Goal: Task Accomplishment & Management: Manage account settings

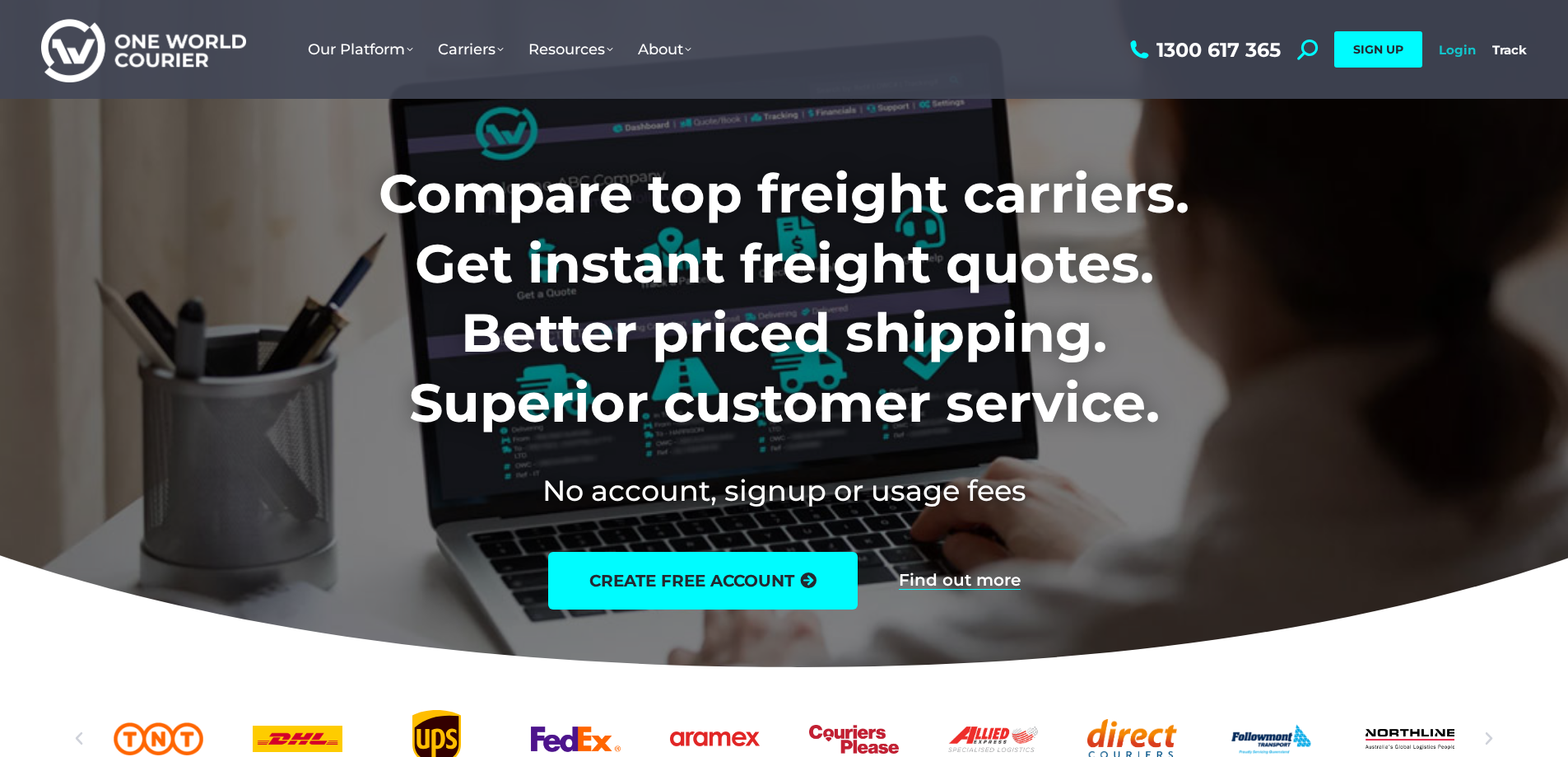
click at [1461, 52] on link "Login" at bounding box center [1457, 49] width 37 height 15
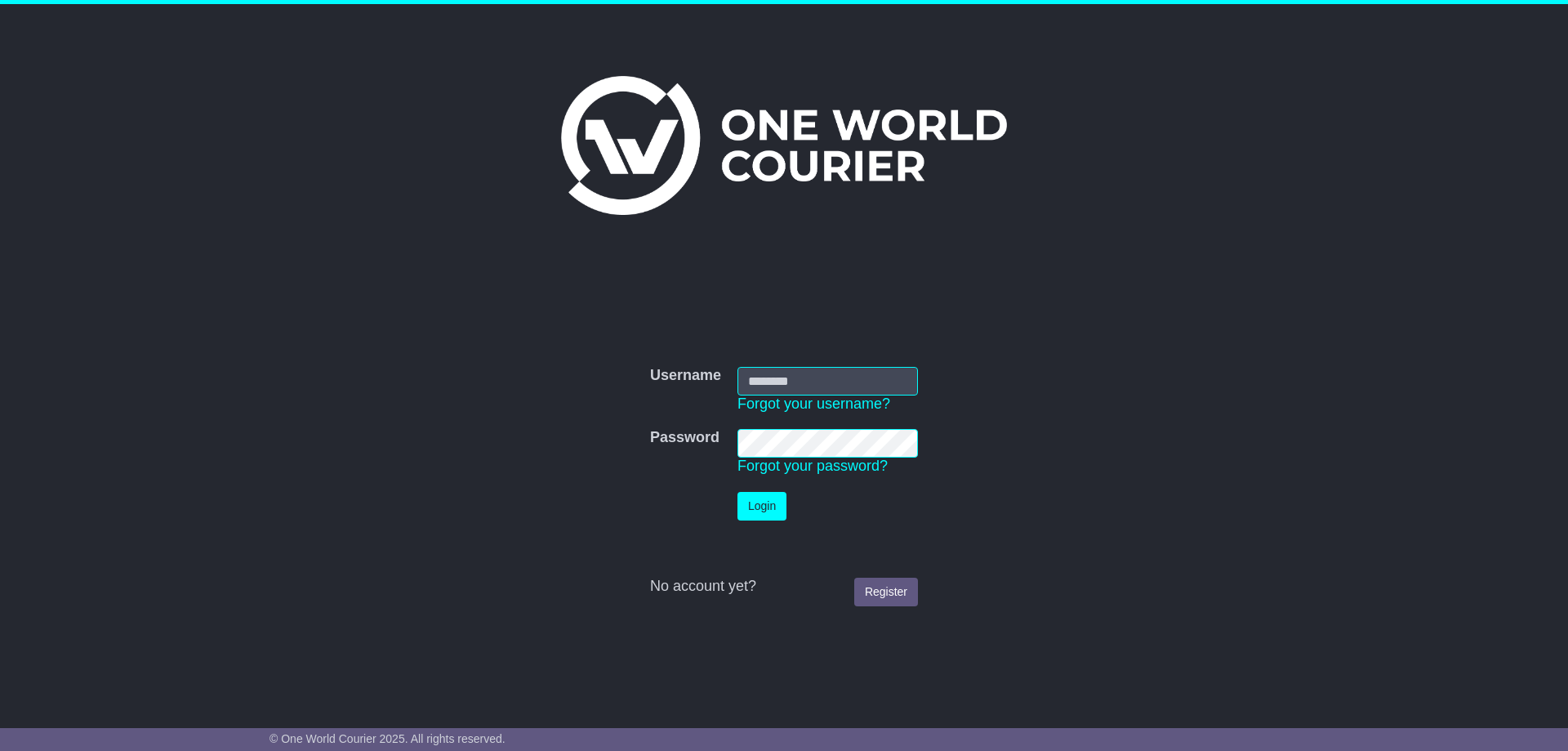
click at [1165, 138] on div at bounding box center [784, 145] width 820 height 139
click at [869, 379] on input "Username" at bounding box center [827, 381] width 181 height 29
click at [1119, 335] on div "Username Username Forgot your username? Password Password Forgot your password?…" at bounding box center [784, 474] width 836 height 281
click at [806, 376] on input "Username" at bounding box center [827, 381] width 181 height 29
type input "**********"
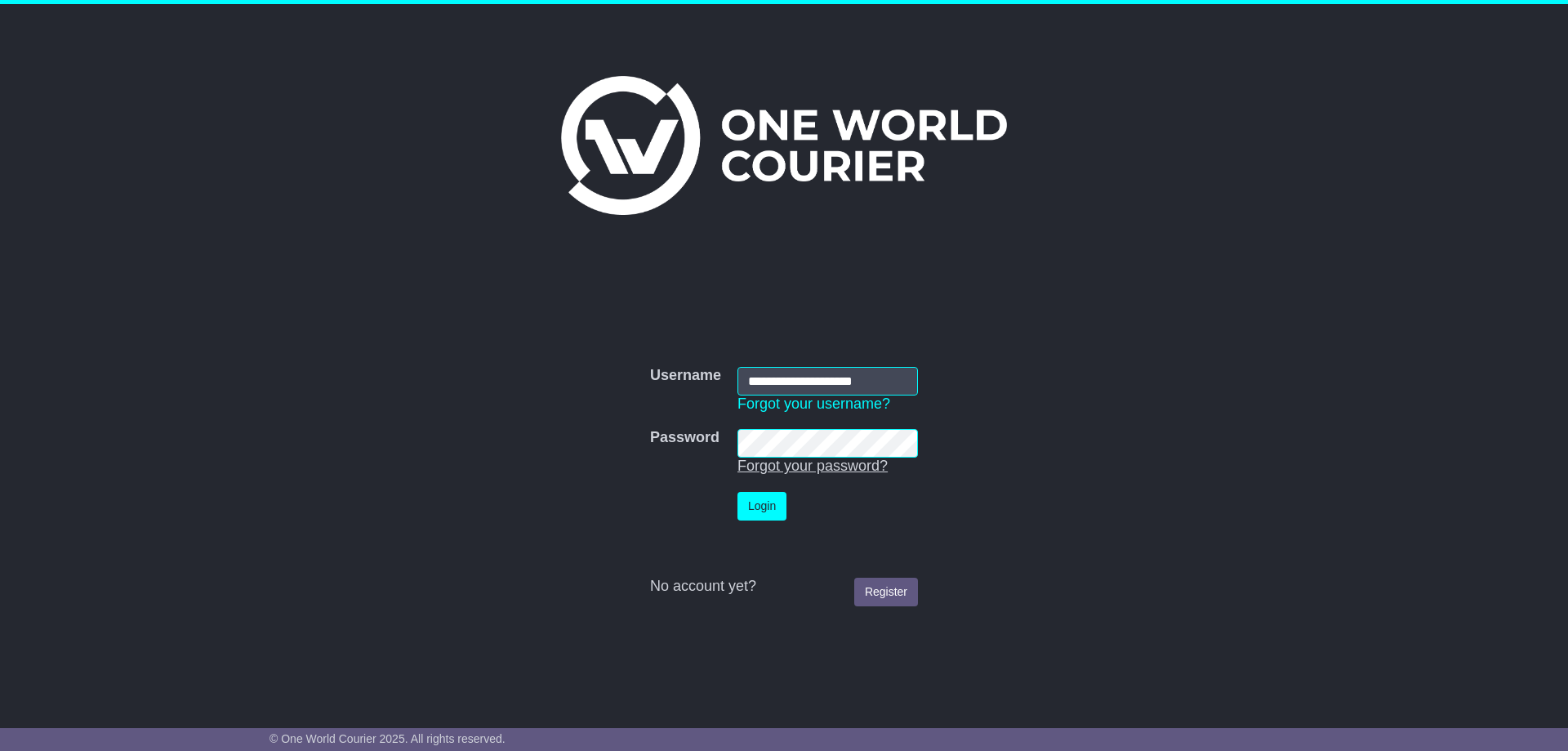
click at [774, 468] on link "Forgot your password?" at bounding box center [812, 466] width 150 height 16
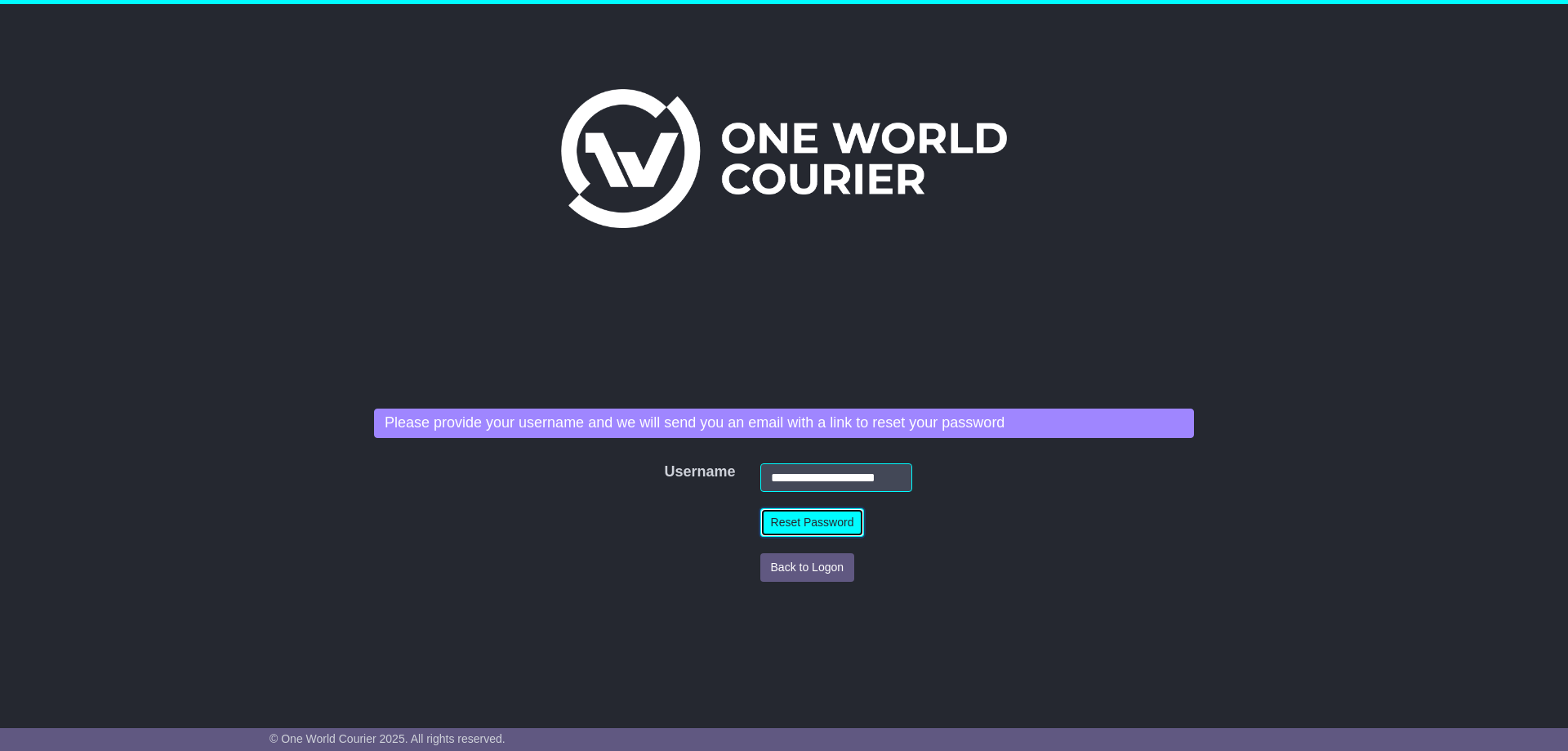
click at [795, 523] on button "Reset Password" at bounding box center [813, 523] width 104 height 29
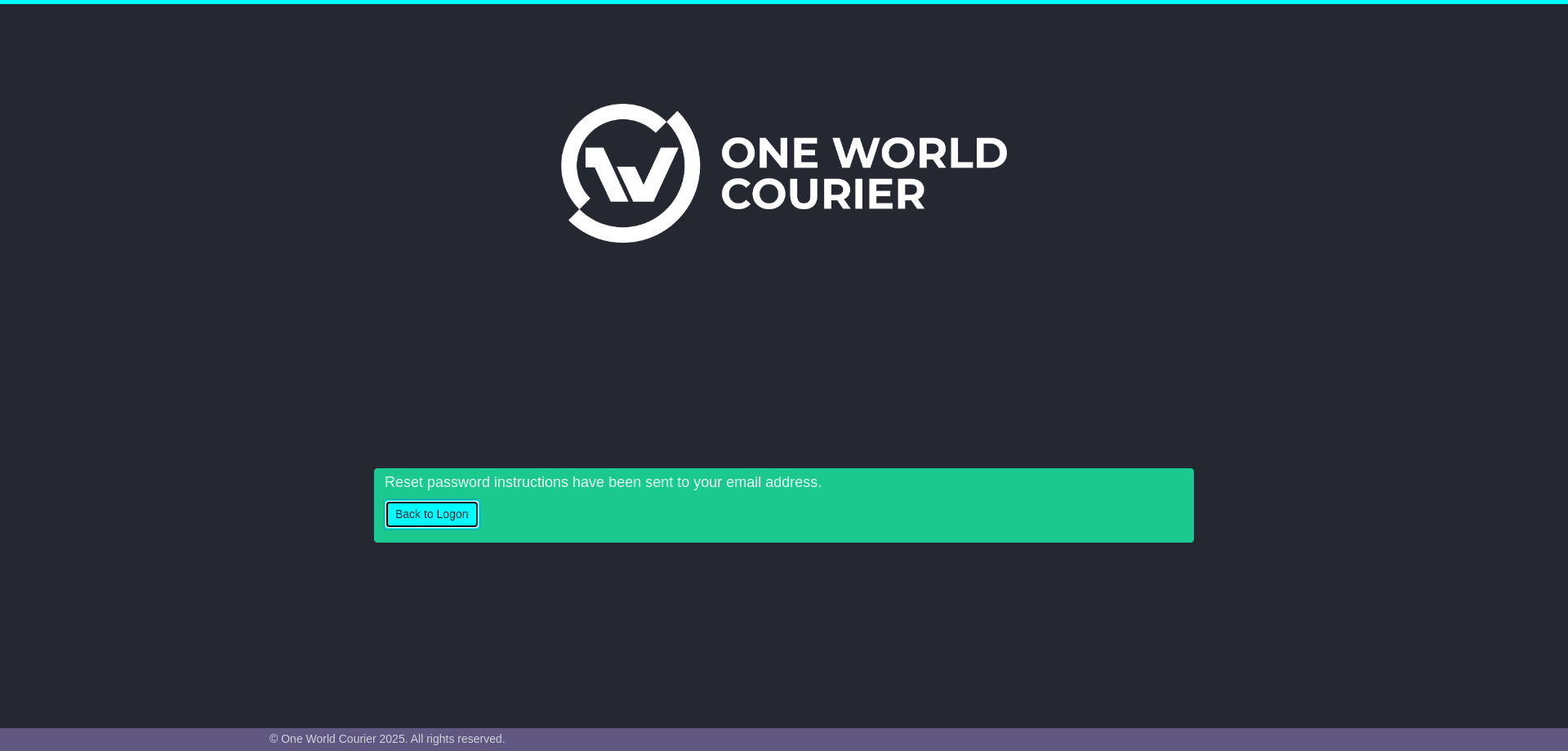
click at [417, 525] on button "Back to Logon" at bounding box center [432, 514] width 94 height 29
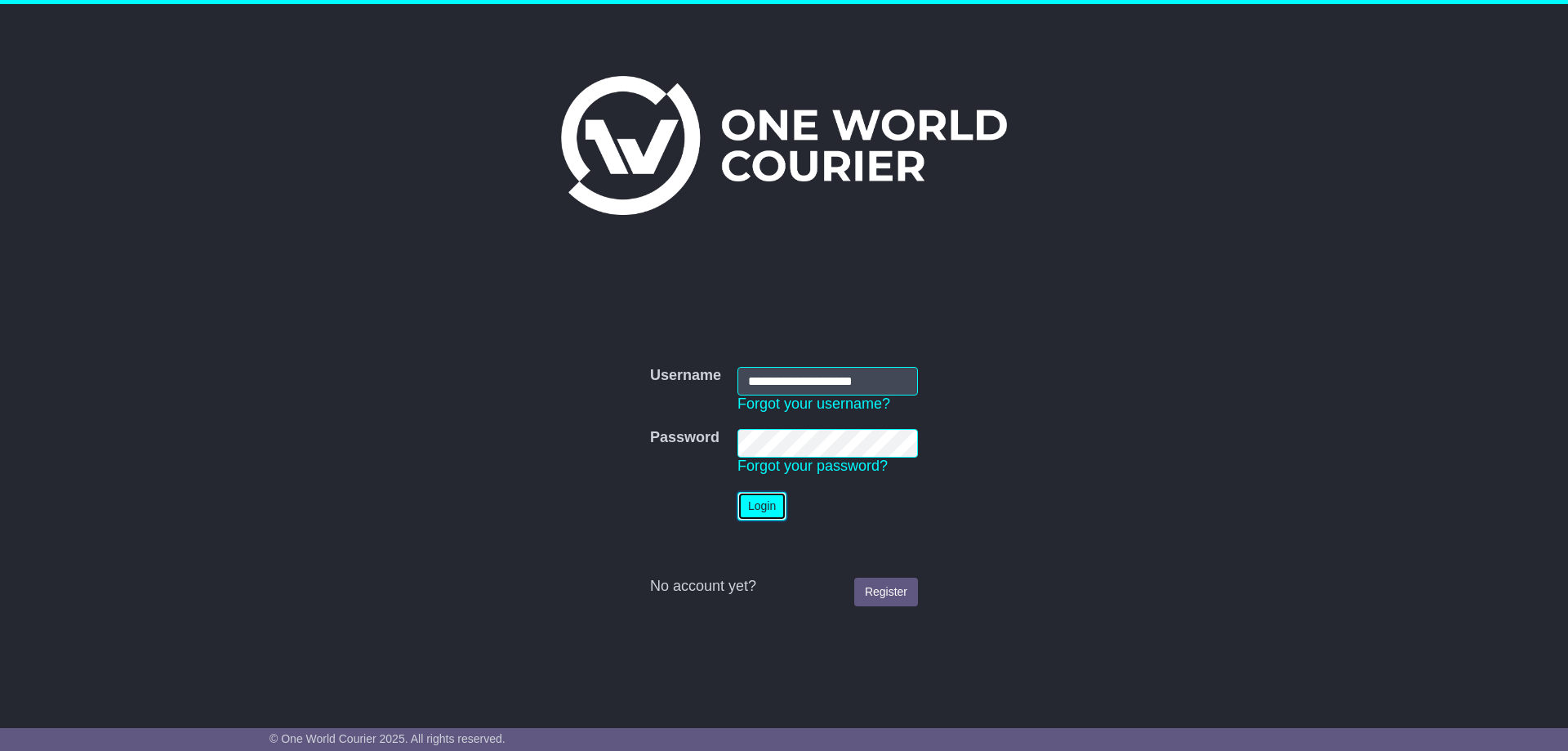
click at [761, 506] on button "Login" at bounding box center [762, 506] width 49 height 29
click at [770, 382] on input "Username" at bounding box center [827, 381] width 181 height 29
type input "**********"
click at [737, 492] on button "Login" at bounding box center [762, 506] width 49 height 29
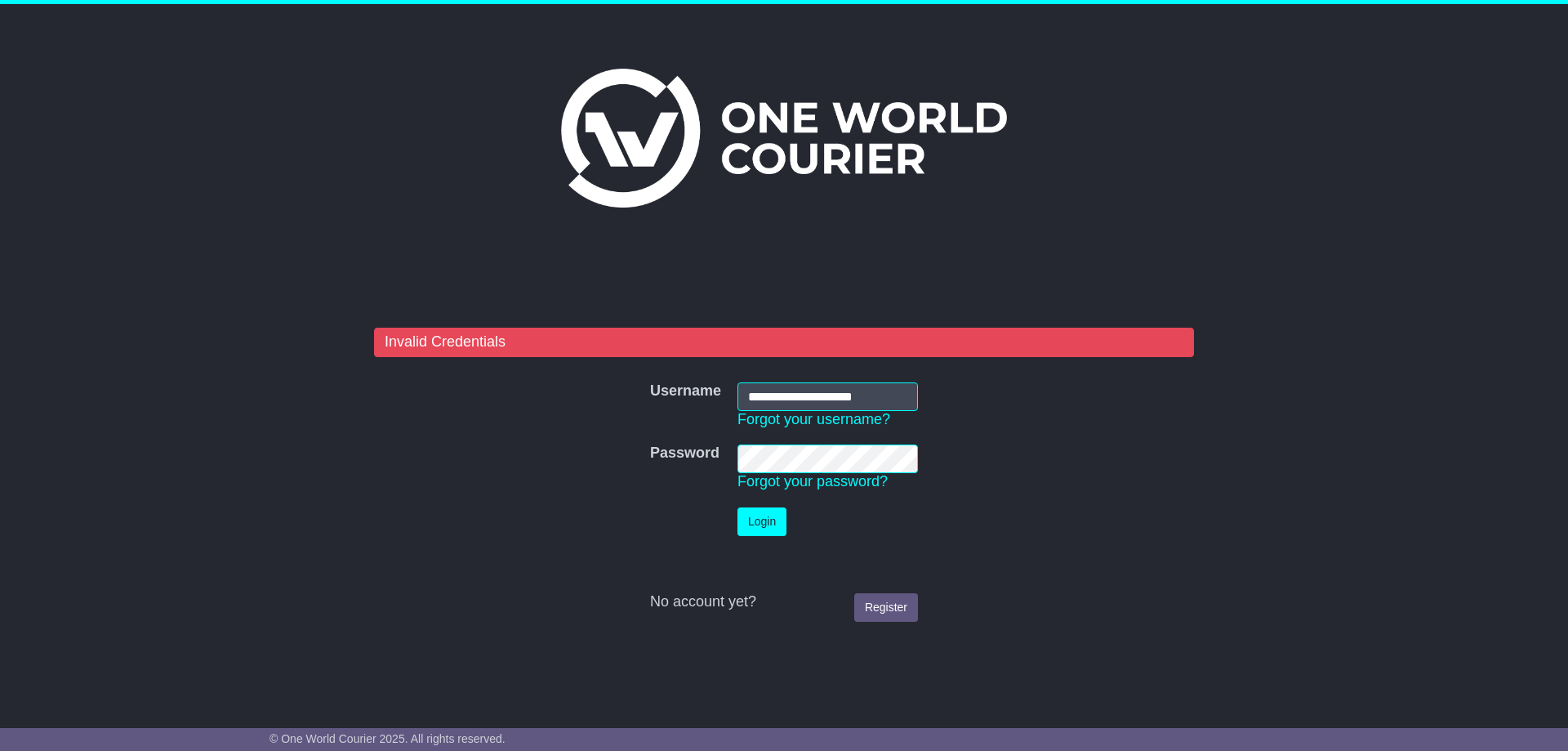
click at [683, 473] on tr "Password Password Forgot your password?" at bounding box center [784, 468] width 284 height 63
